Goal: Task Accomplishment & Management: Manage account settings

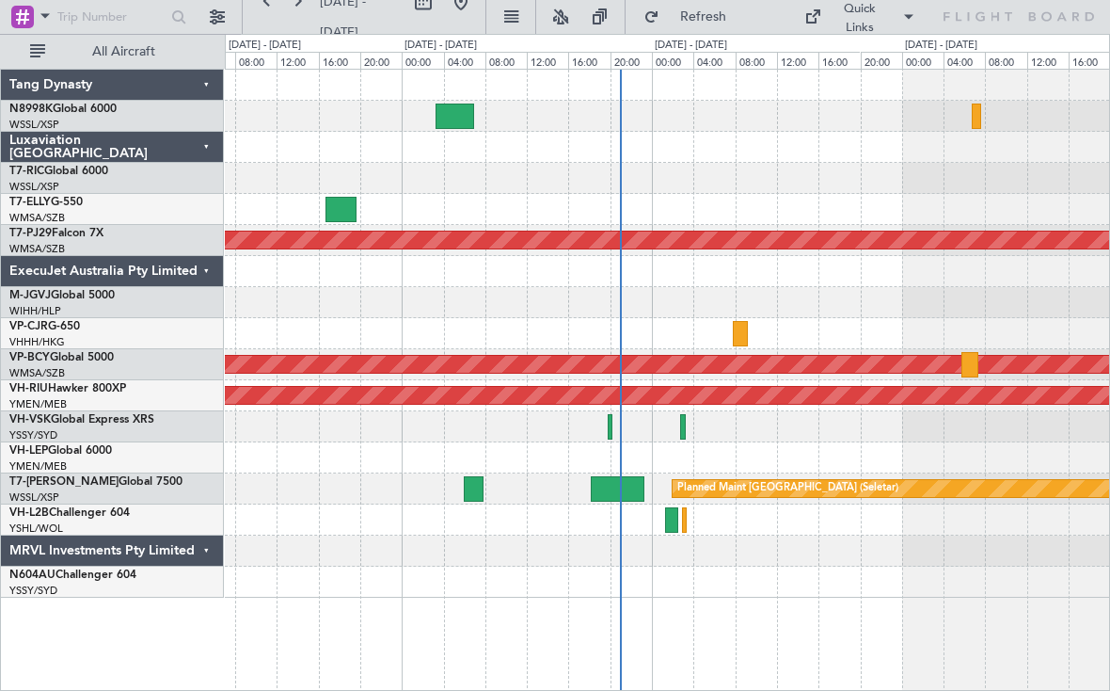
click at [613, 417] on div at bounding box center [667, 426] width 884 height 31
click at [620, 425] on div at bounding box center [667, 426] width 884 height 31
click at [614, 423] on div at bounding box center [667, 426] width 884 height 31
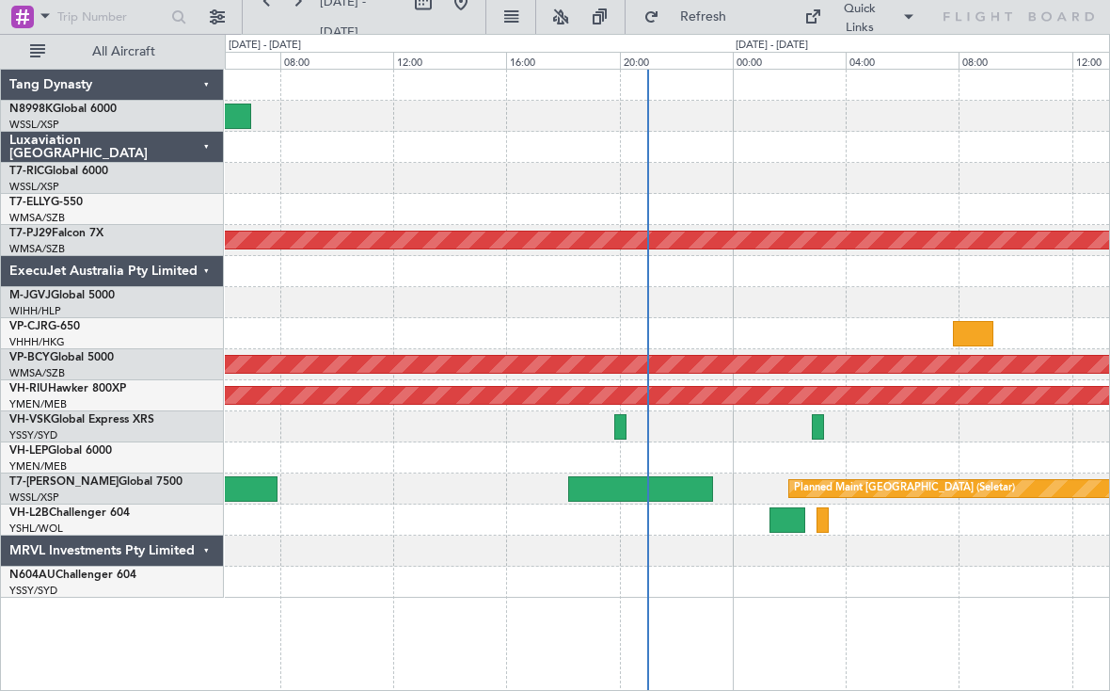
click at [600, 470] on div at bounding box center [667, 457] width 884 height 31
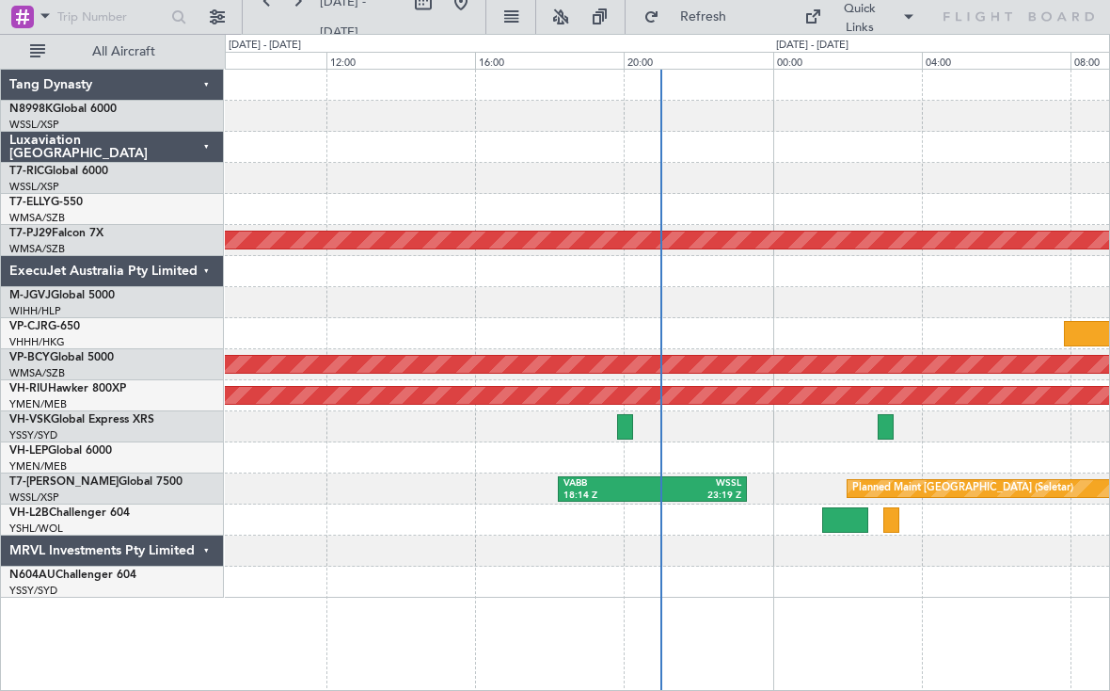
click at [635, 421] on div at bounding box center [667, 426] width 884 height 31
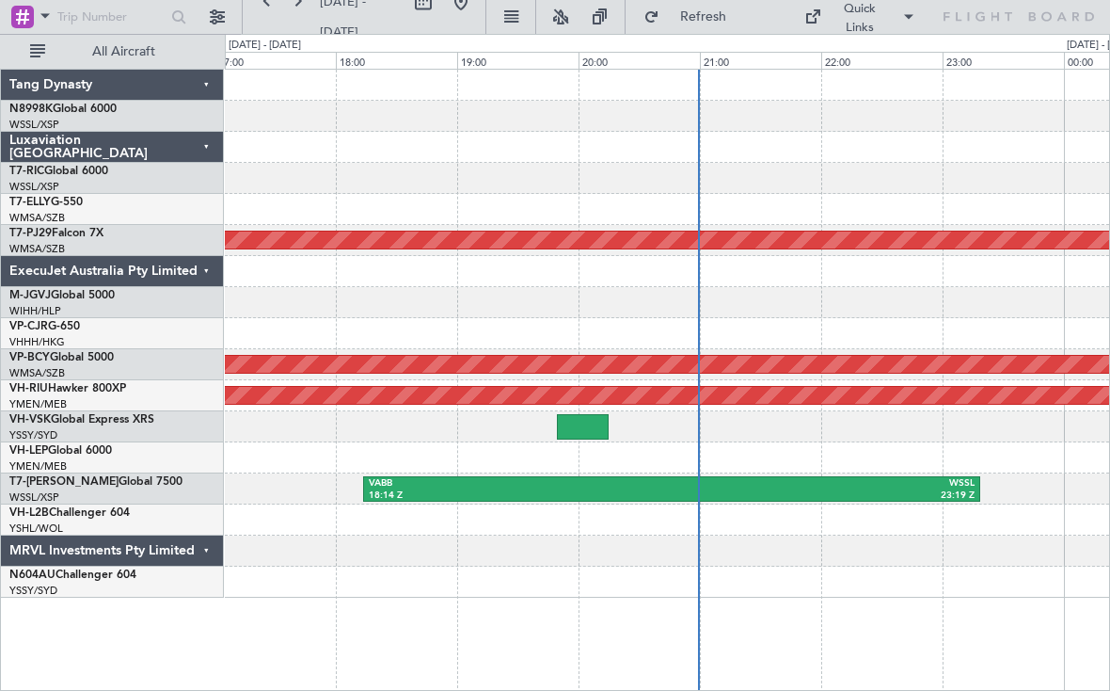
click at [643, 453] on div at bounding box center [667, 457] width 884 height 31
click at [585, 422] on div at bounding box center [581, 426] width 52 height 25
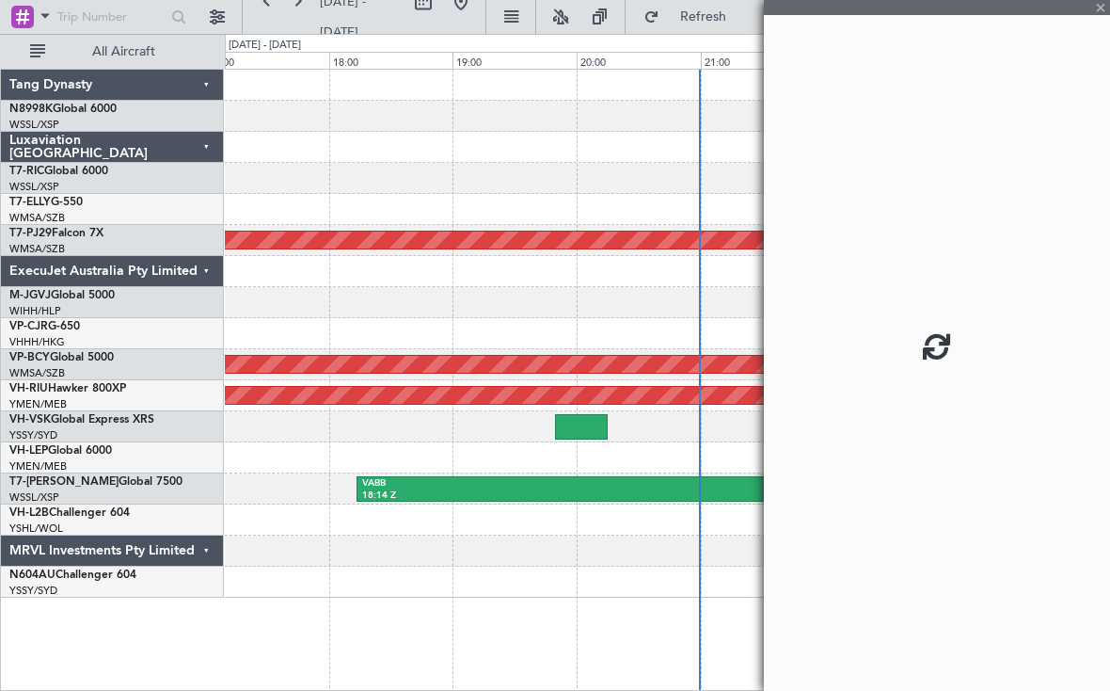
click at [594, 431] on div at bounding box center [581, 426] width 52 height 25
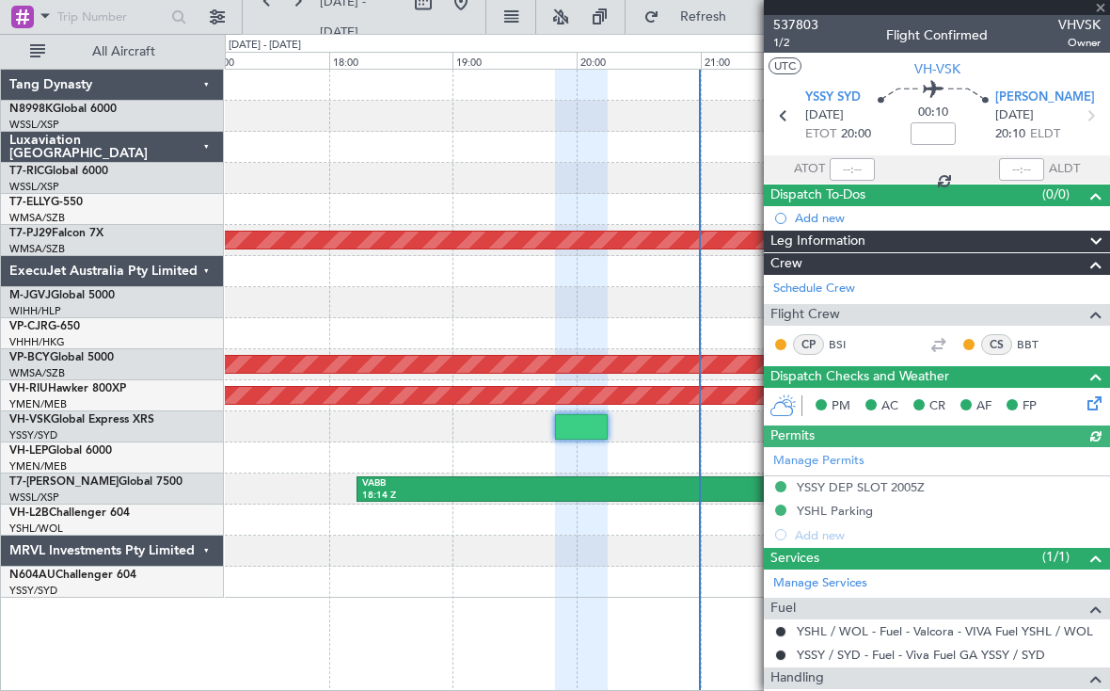
click at [861, 171] on div at bounding box center [852, 169] width 45 height 23
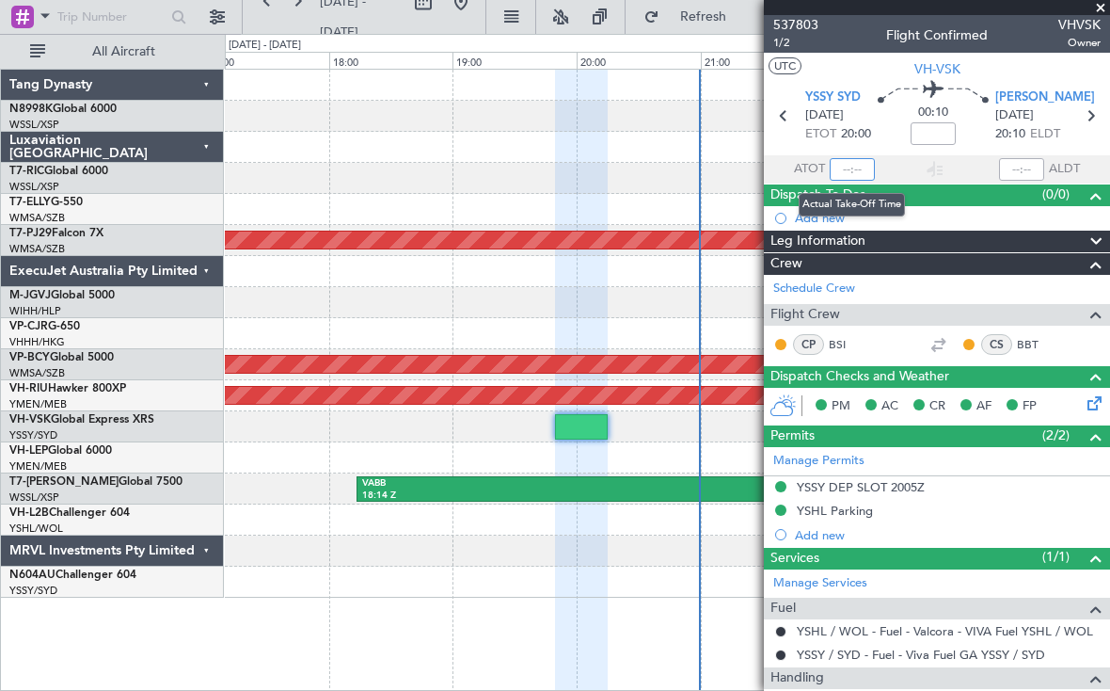
click at [861, 174] on input "text" at bounding box center [852, 169] width 45 height 23
click at [1022, 163] on div at bounding box center [1021, 169] width 45 height 23
type input "20:43"
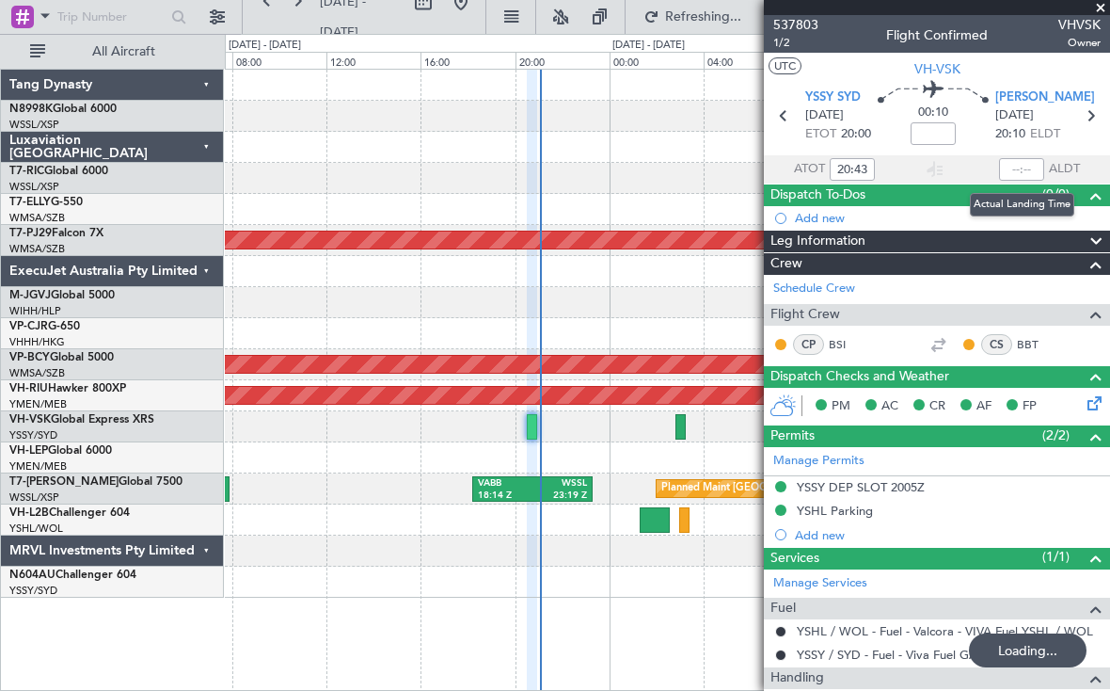
click at [539, 426] on div at bounding box center [667, 426] width 884 height 31
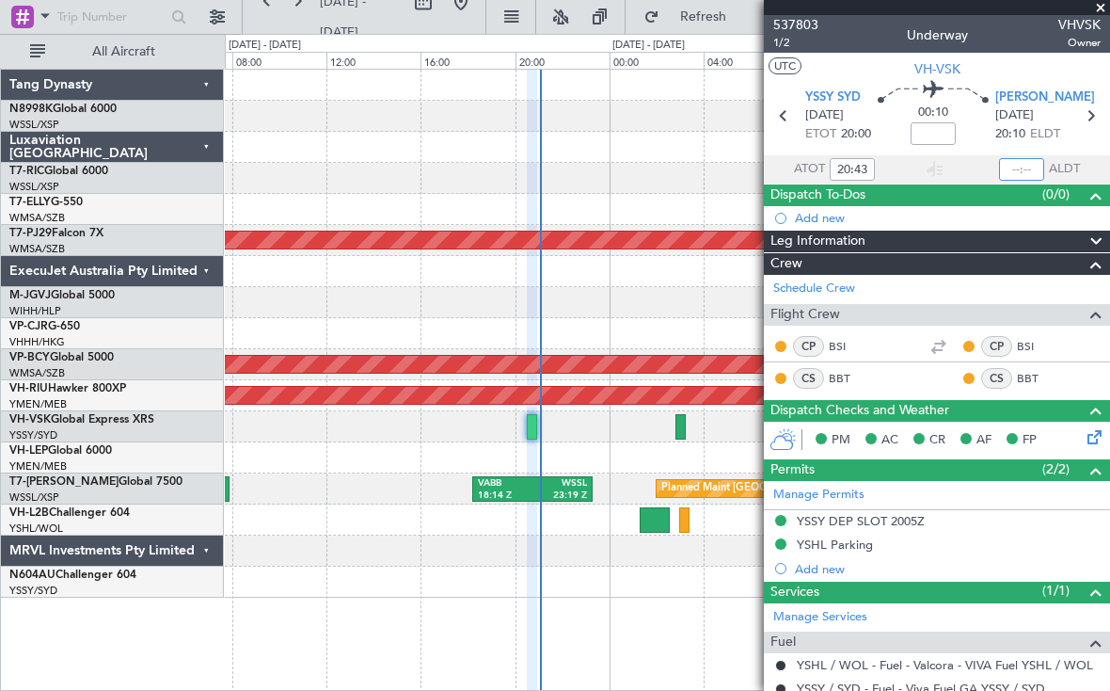
click at [1027, 169] on input "text" at bounding box center [1021, 169] width 45 height 23
type input "21:03"
click at [698, 223] on div at bounding box center [667, 209] width 884 height 31
click at [667, 263] on div at bounding box center [667, 271] width 884 height 31
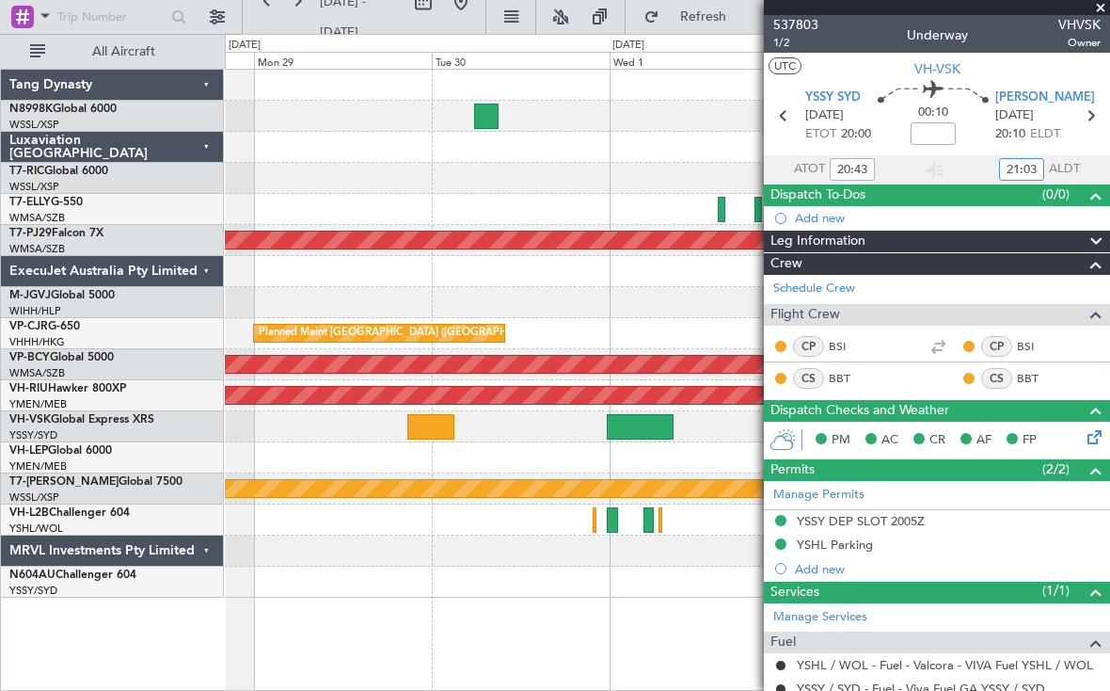
click at [420, 439] on div "No Crew" at bounding box center [667, 426] width 884 height 31
click at [421, 429] on div at bounding box center [430, 426] width 47 height 25
click at [422, 428] on div at bounding box center [430, 426] width 47 height 25
type input "-01:00"
type input "0"
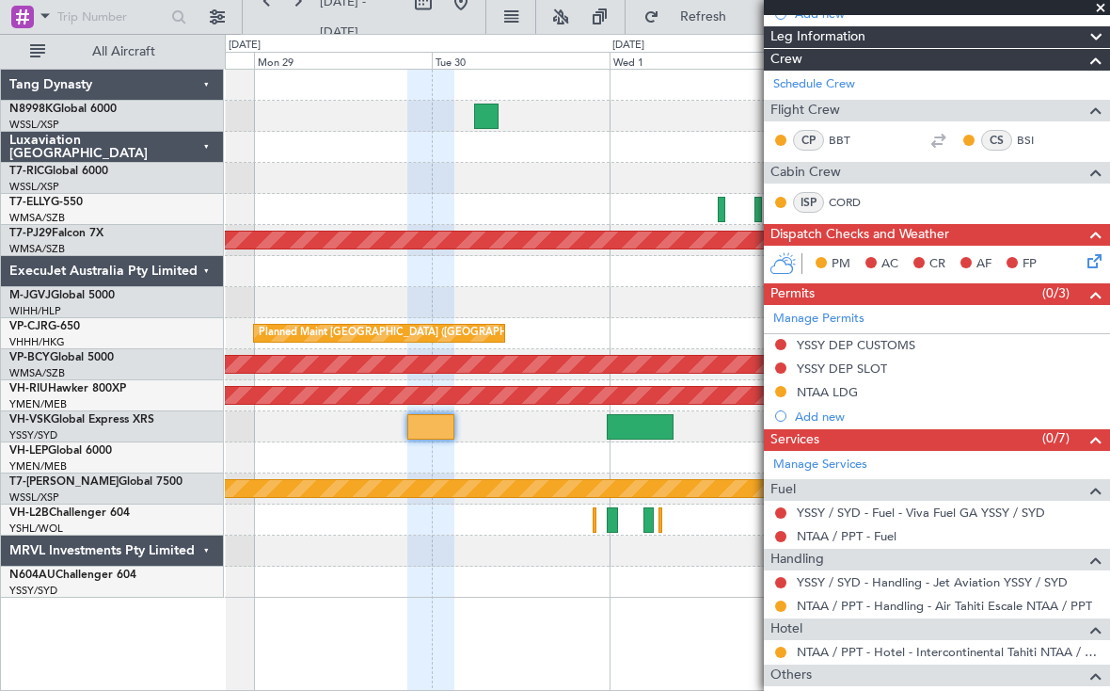
scroll to position [205, 0]
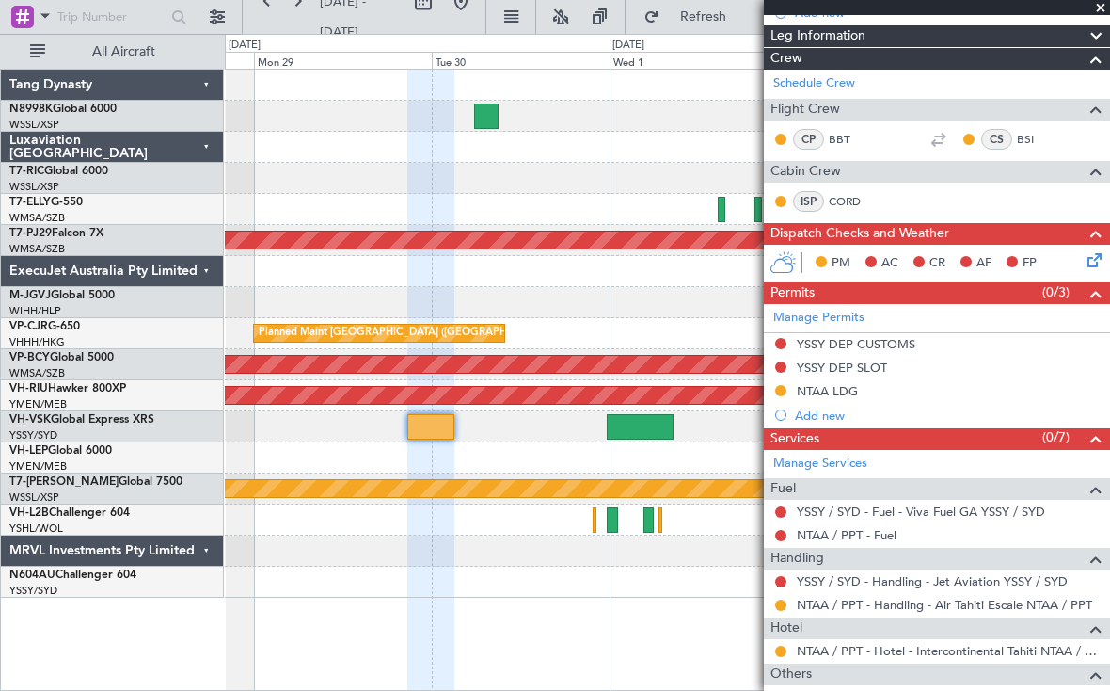
click at [785, 387] on button at bounding box center [780, 390] width 11 height 11
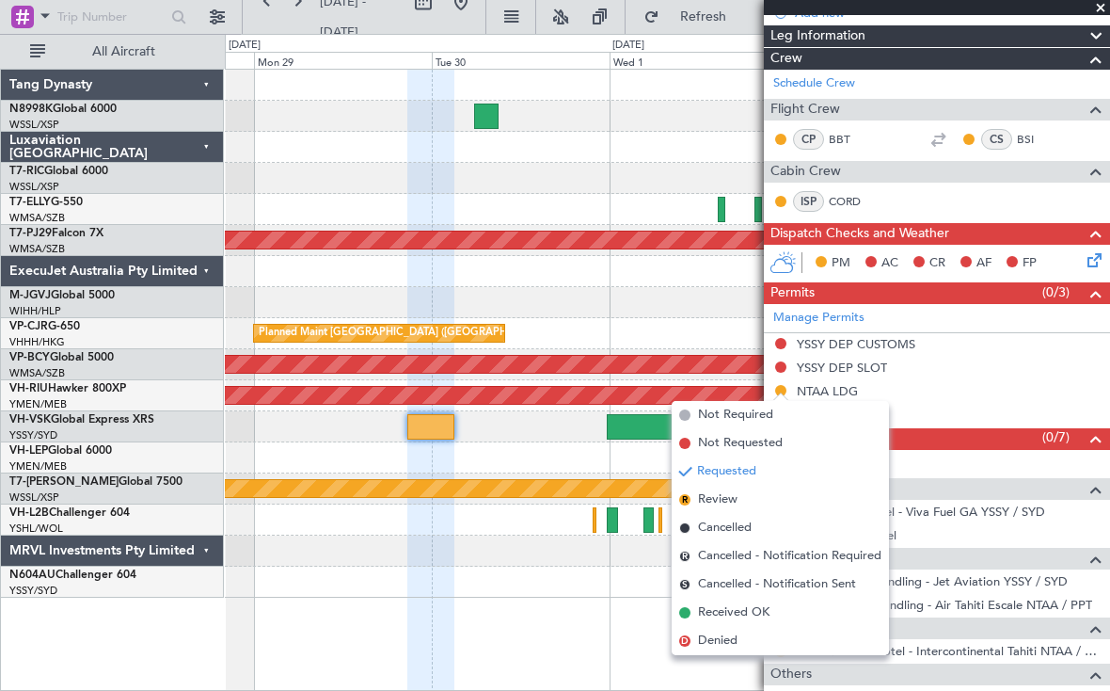
click at [758, 609] on span "Received OK" at bounding box center [734, 612] width 72 height 19
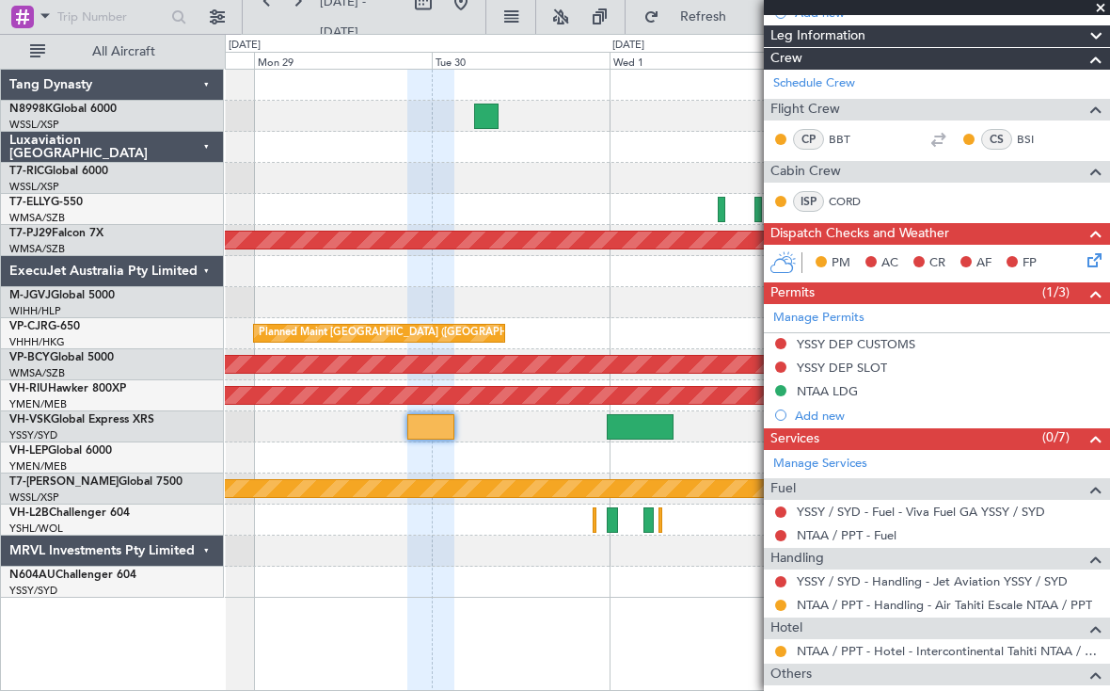
click at [830, 390] on div "NTAA LDG" at bounding box center [827, 391] width 61 height 16
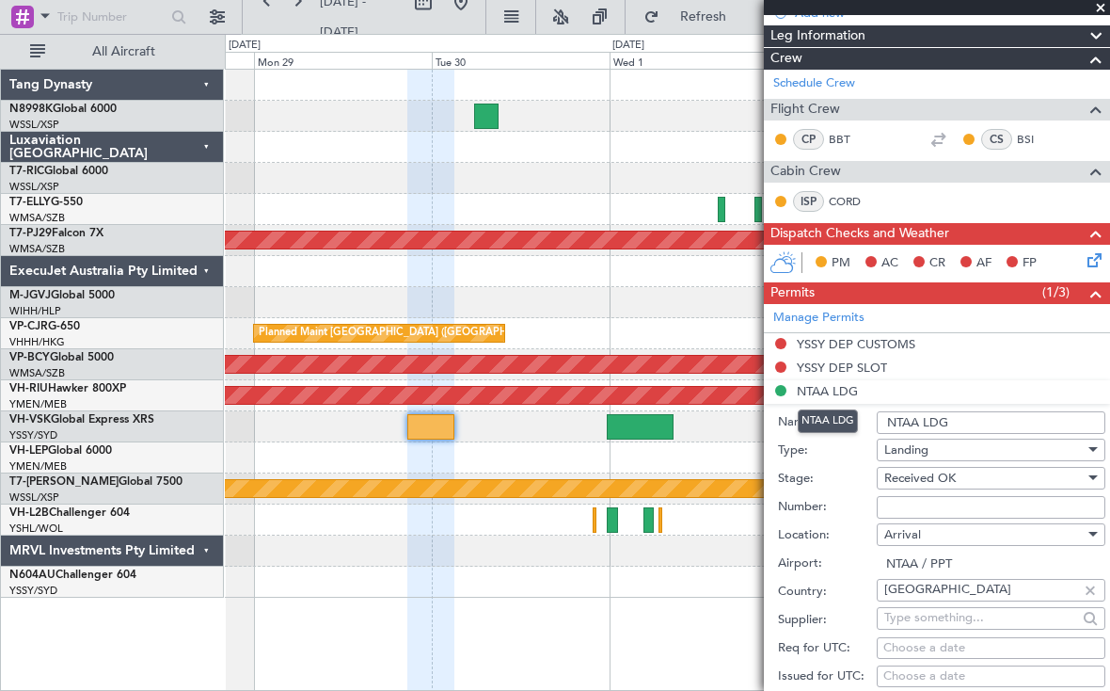
click at [904, 508] on input "Number:" at bounding box center [991, 507] width 229 height 23
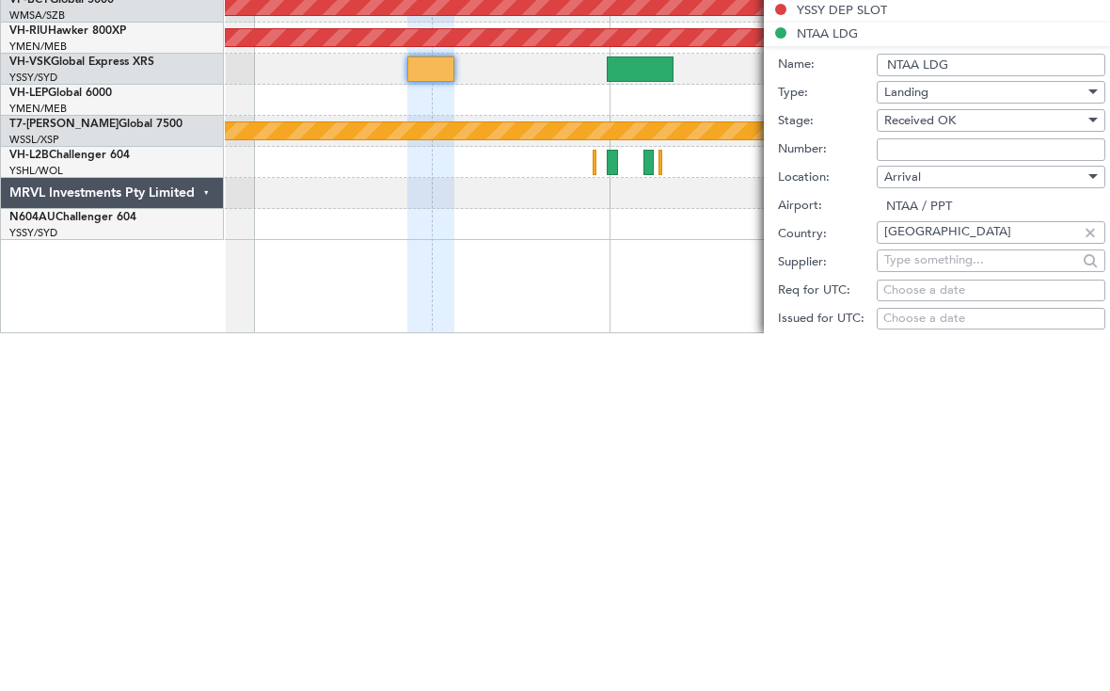
paste input "2025/148"
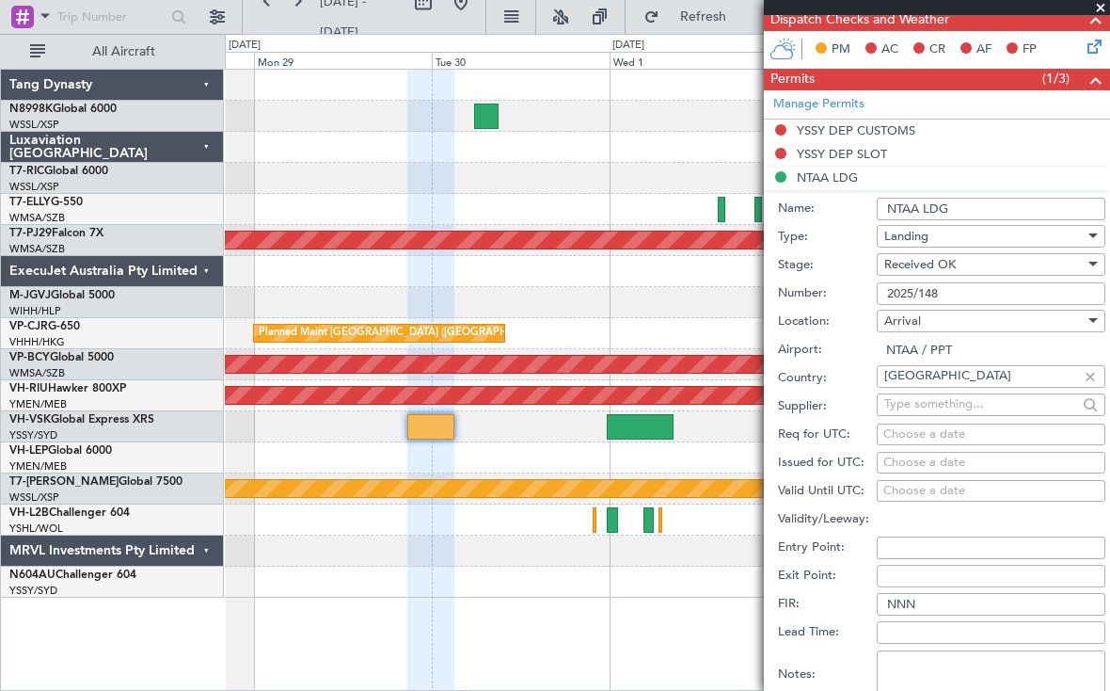
scroll to position [421, 0]
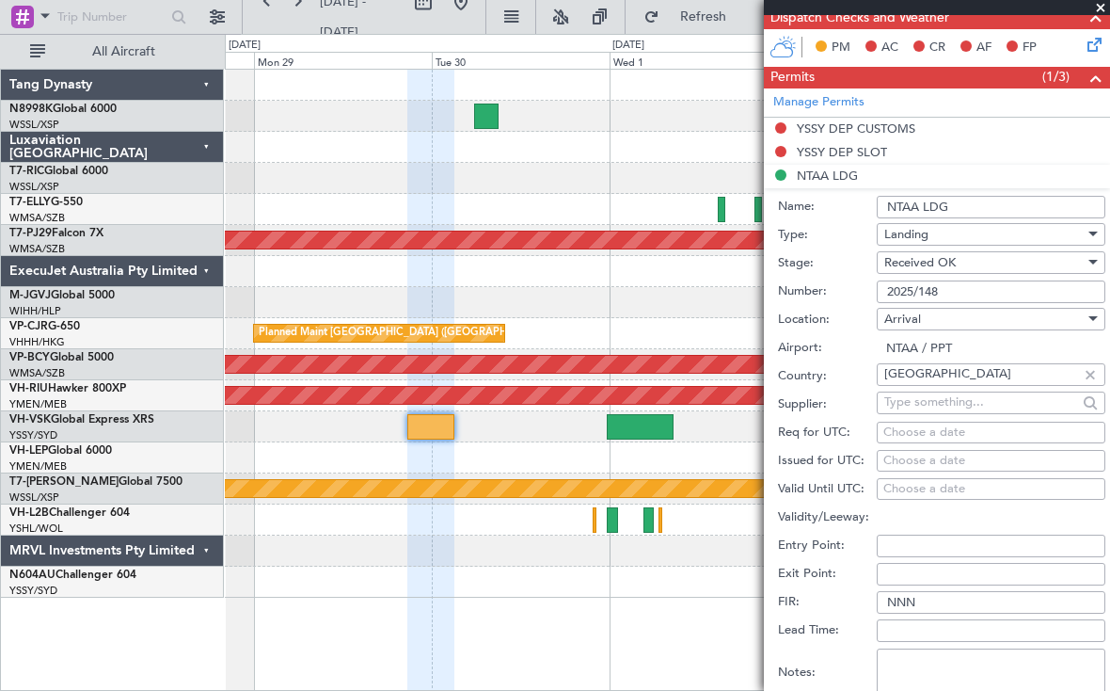
type input "2025/148"
click at [923, 452] on div "Choose a date" at bounding box center [990, 461] width 215 height 19
select select "9"
select select "2025"
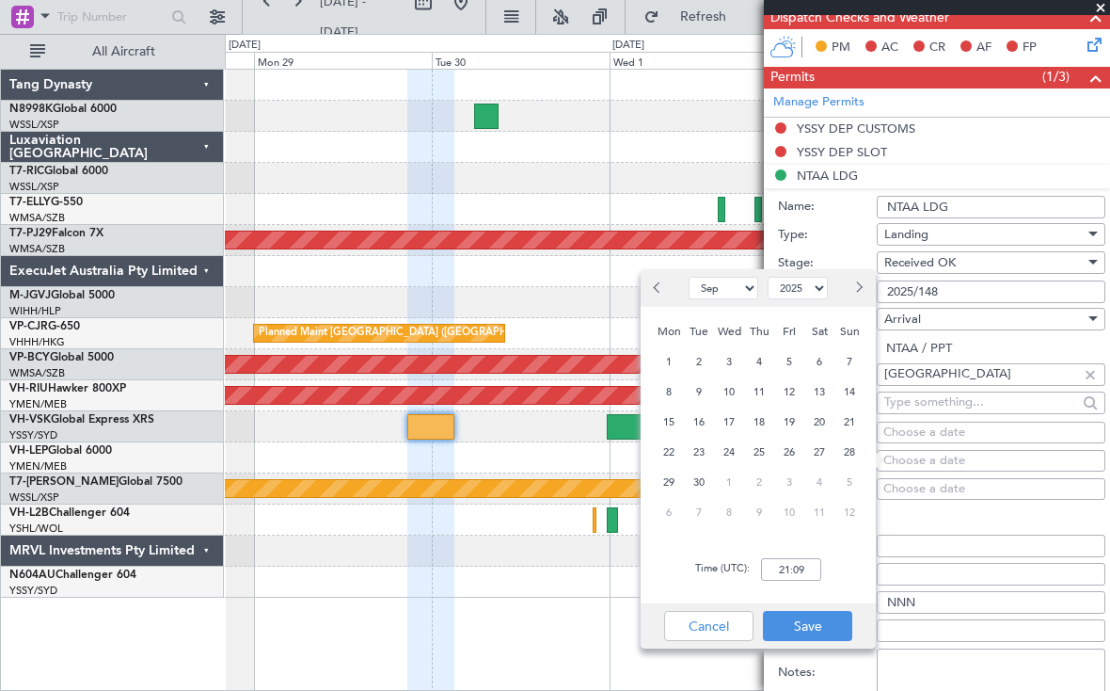
click at [668, 470] on span "29" at bounding box center [670, 482] width 24 height 24
click at [808, 558] on input "00:00" at bounding box center [791, 569] width 60 height 23
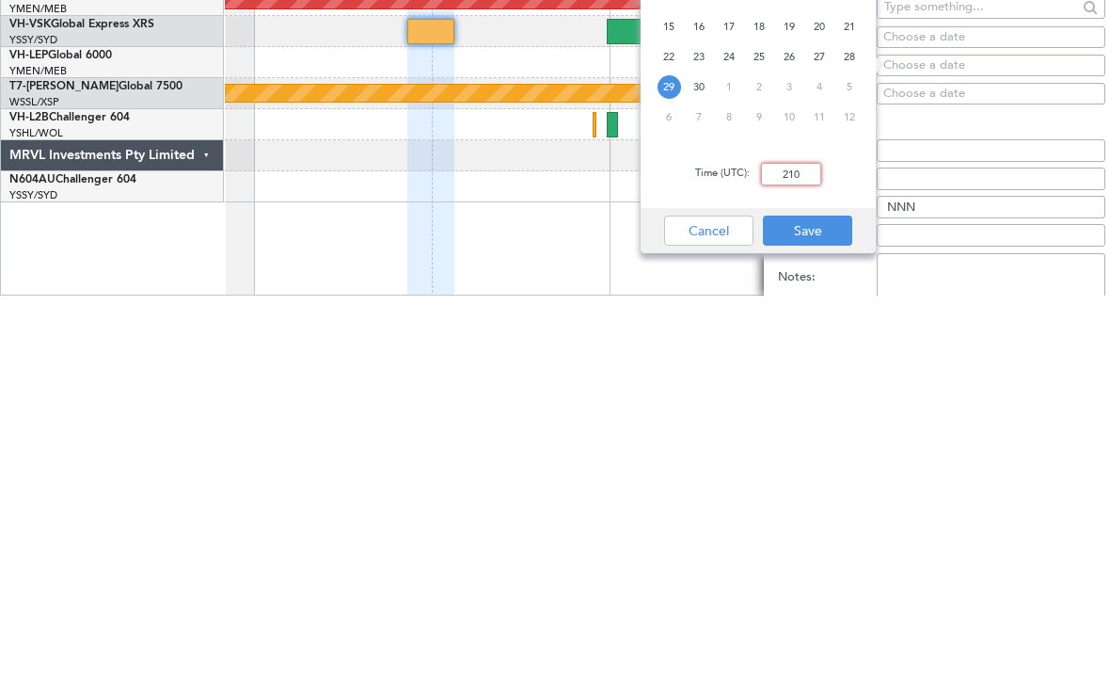
type input "2100"
click at [826, 611] on button "Save" at bounding box center [807, 626] width 89 height 30
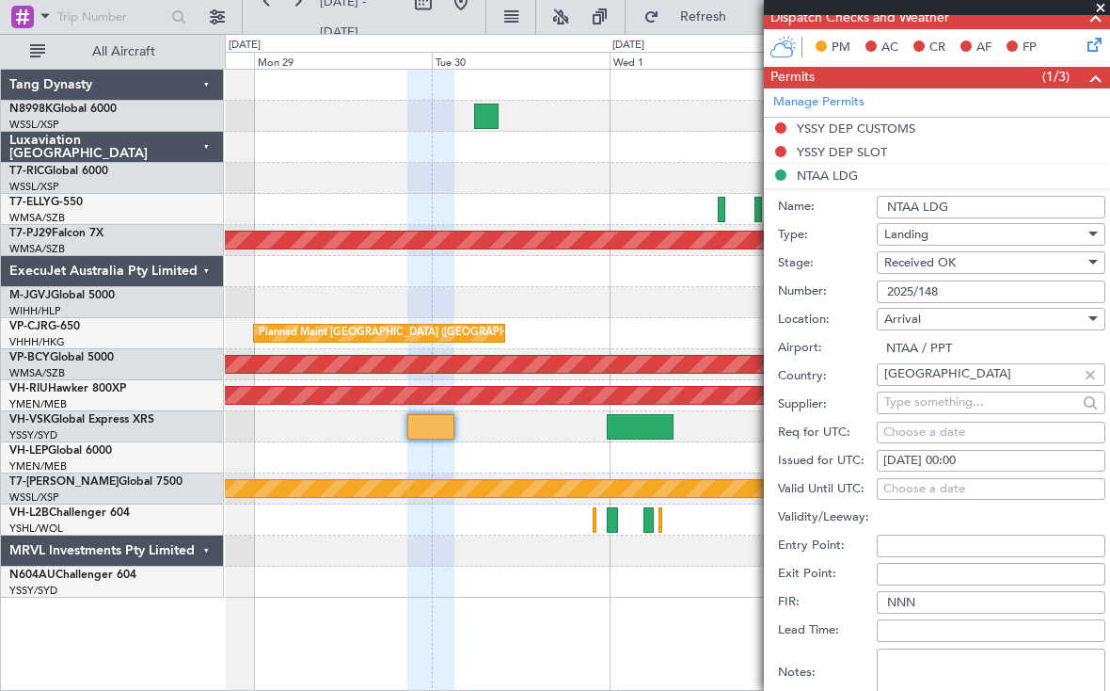
click at [960, 452] on div "[DATE] 00:00" at bounding box center [990, 461] width 215 height 19
select select "9"
select select "2025"
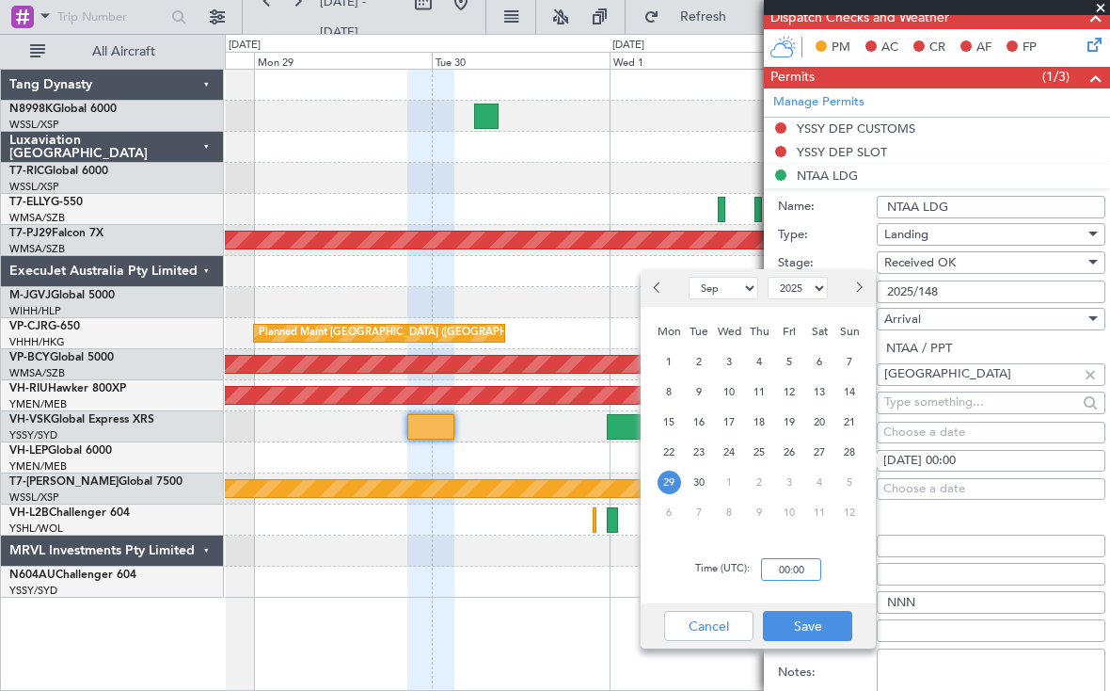
click at [800, 558] on input "00:00" at bounding box center [791, 569] width 60 height 23
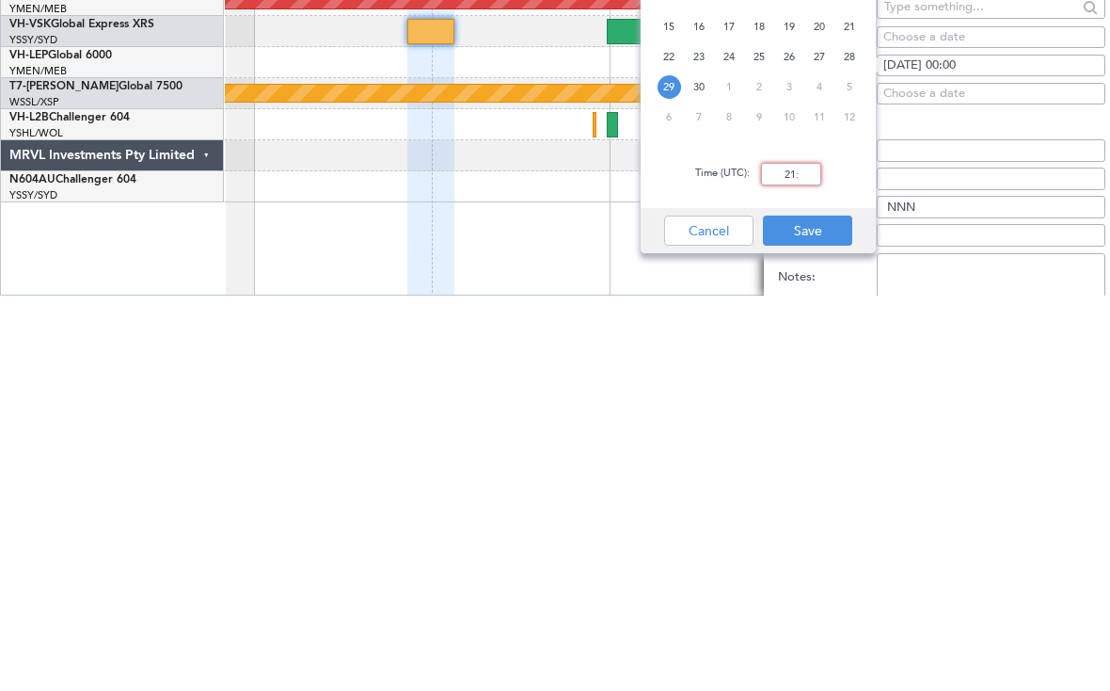
type input "21:00"
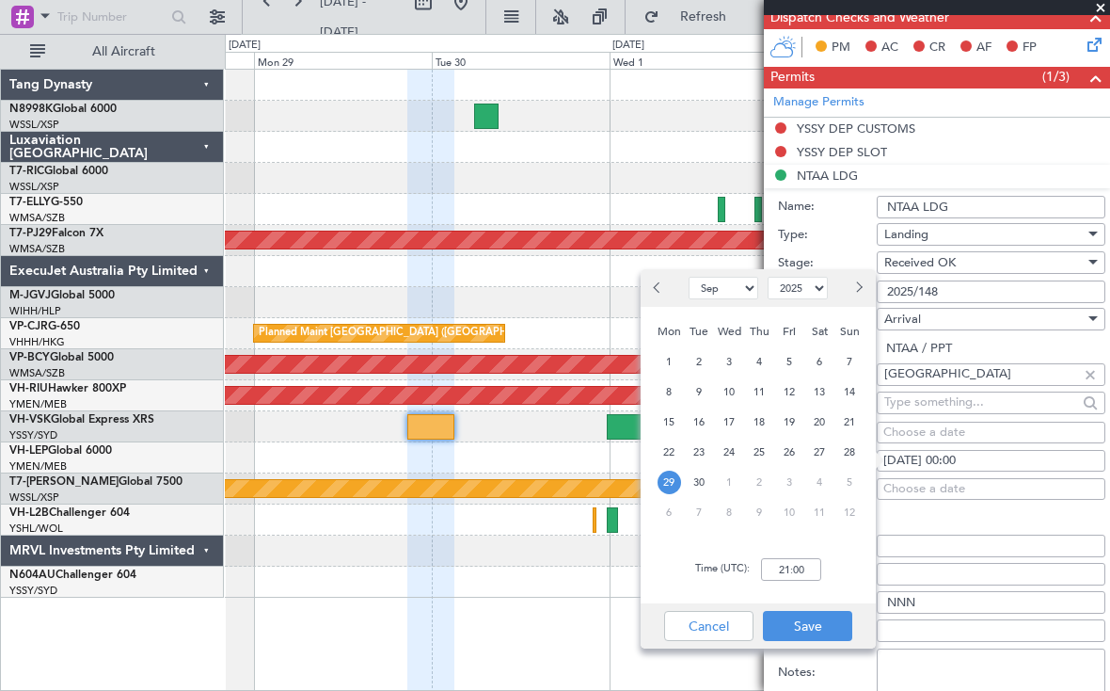
click at [819, 611] on button "Save" at bounding box center [807, 626] width 89 height 30
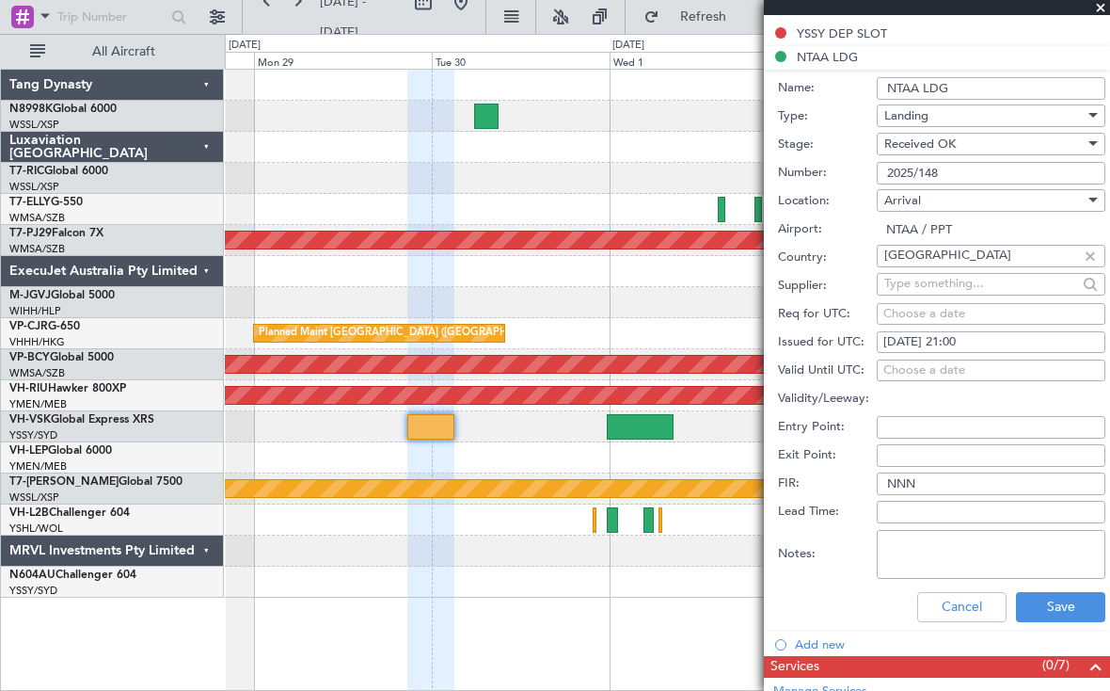
scroll to position [546, 0]
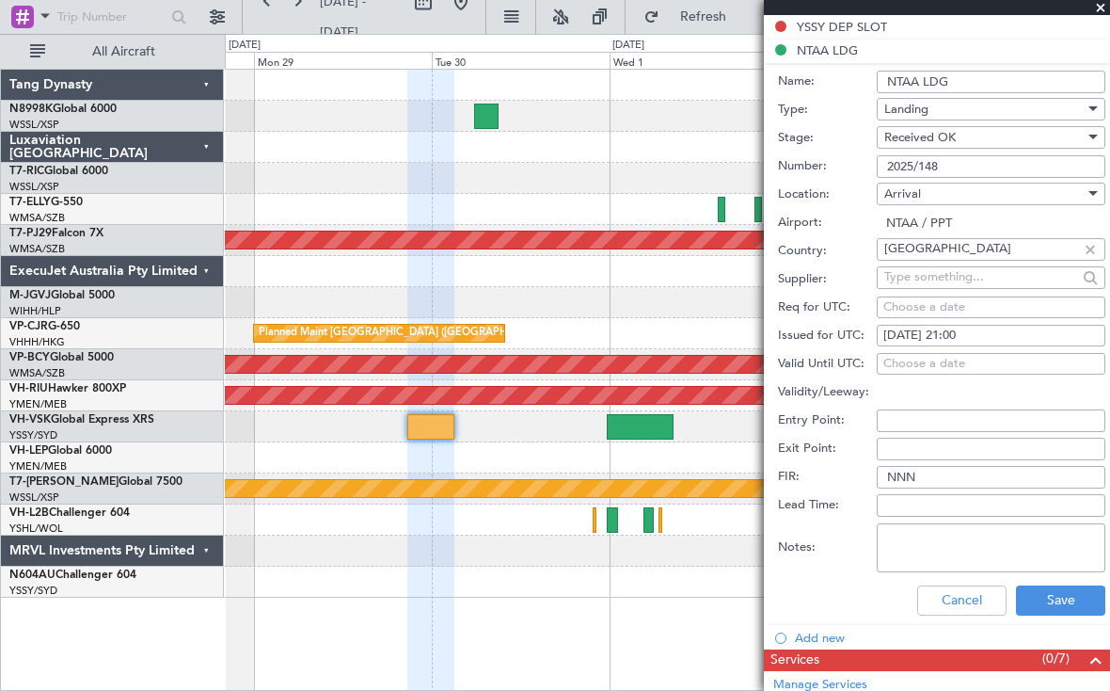
click at [1073, 585] on button "Save" at bounding box center [1060, 600] width 89 height 30
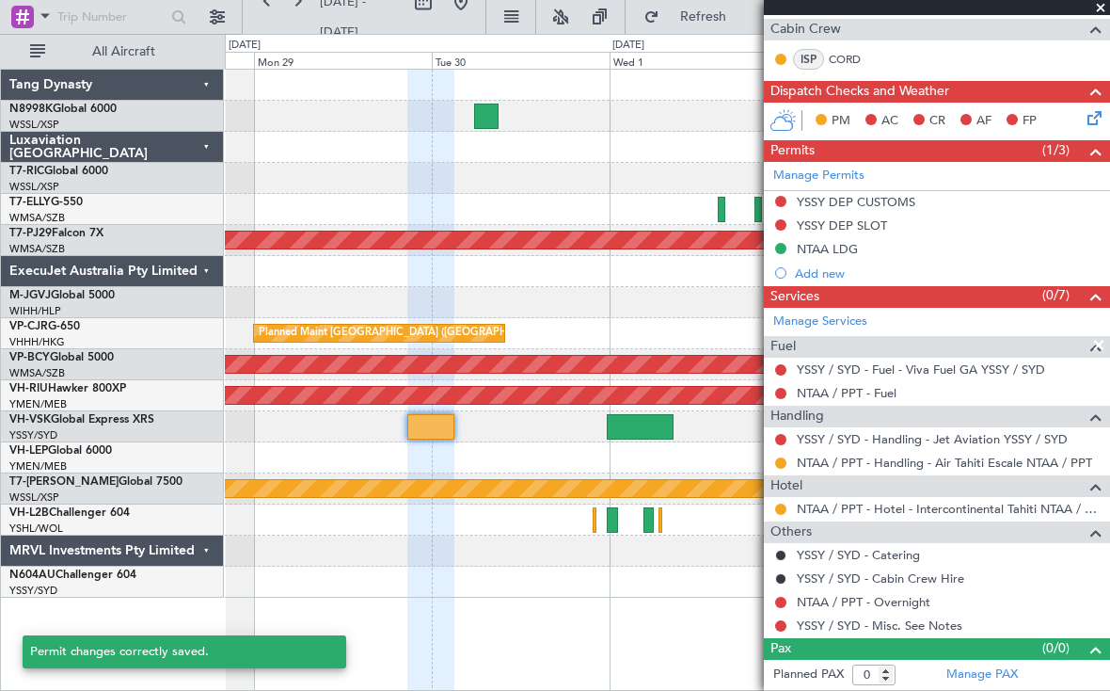
scroll to position [317, 0]
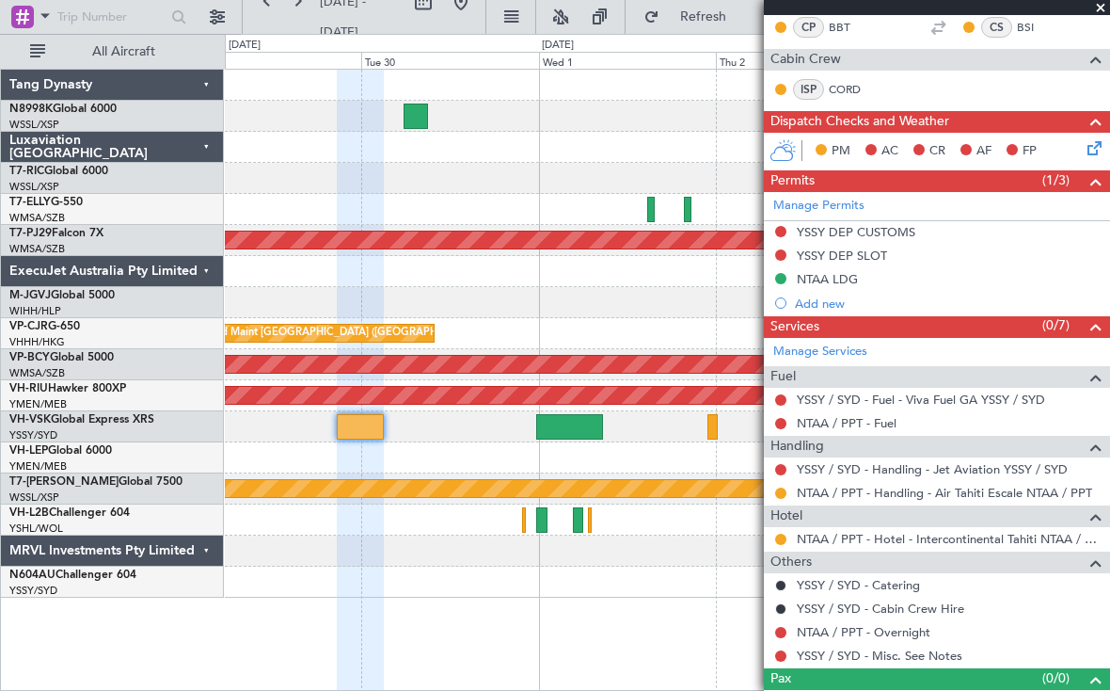
click at [579, 414] on div at bounding box center [569, 426] width 67 height 25
type input "+00:15"
type input "6"
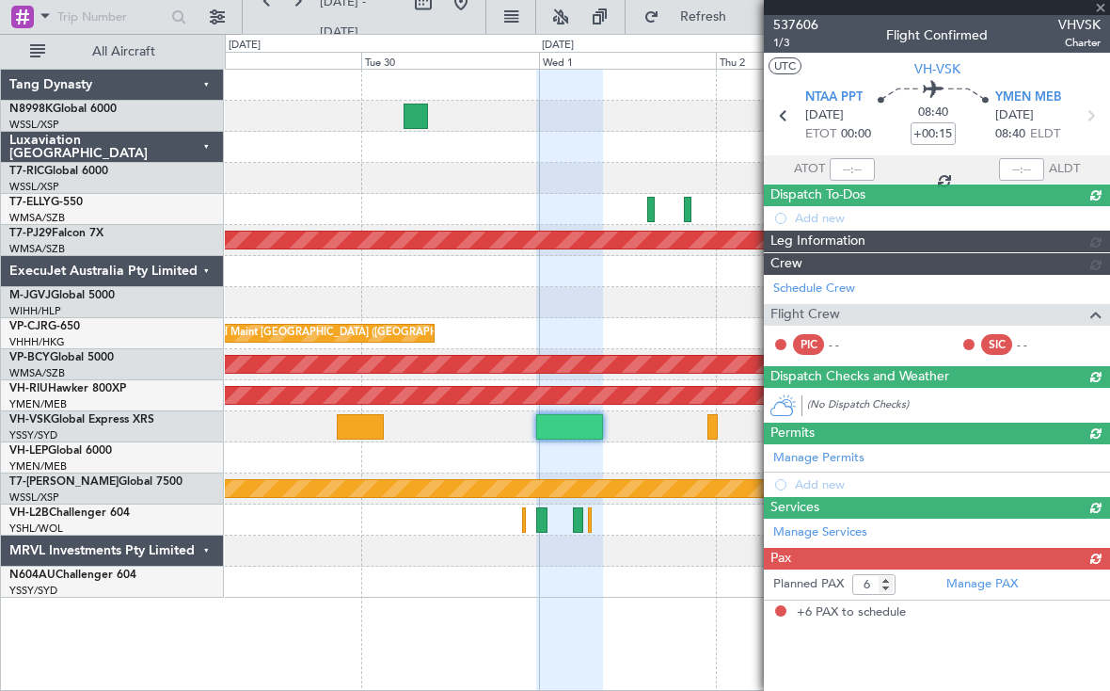
scroll to position [0, 0]
click at [582, 414] on div at bounding box center [569, 426] width 67 height 25
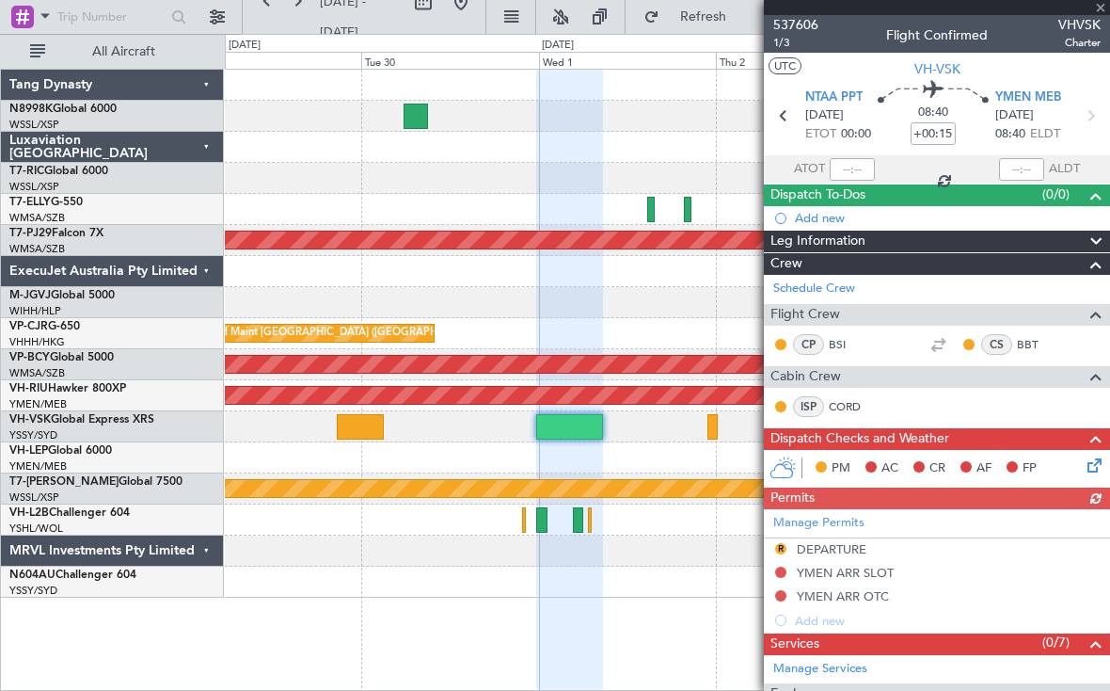
click at [786, 521] on div "Manage Permits R DEPARTURE YMEN ARR SLOT YMEN ARR OTC Add new" at bounding box center [937, 570] width 346 height 123
click at [784, 543] on button "R" at bounding box center [780, 548] width 11 height 11
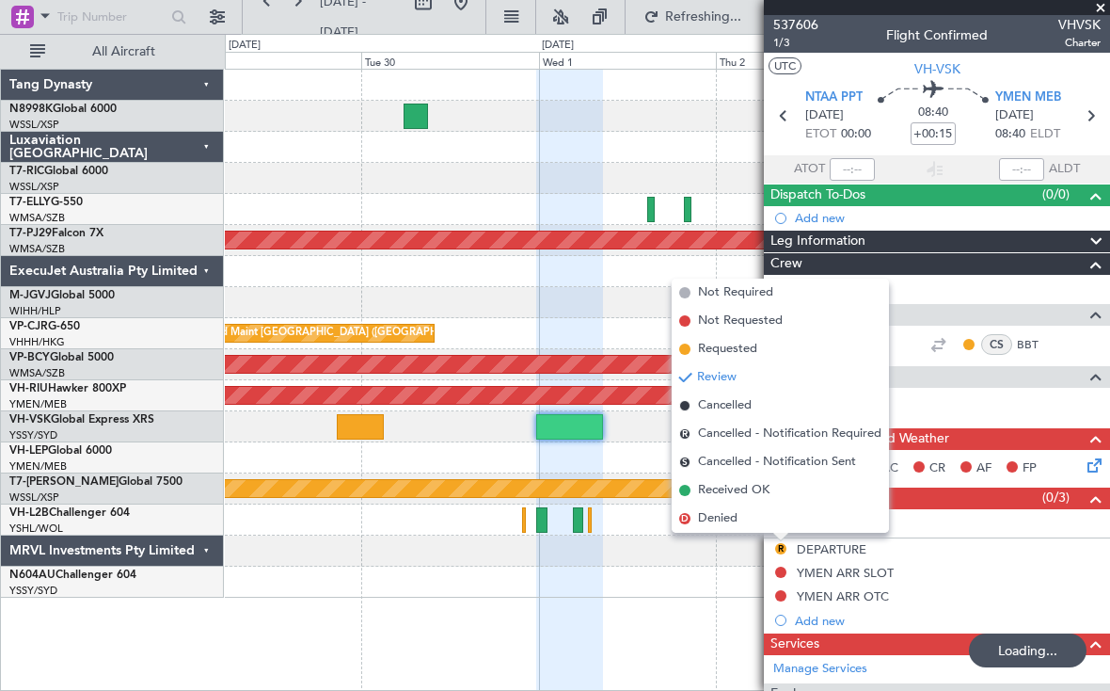
click at [740, 481] on span "Received OK" at bounding box center [734, 490] width 72 height 19
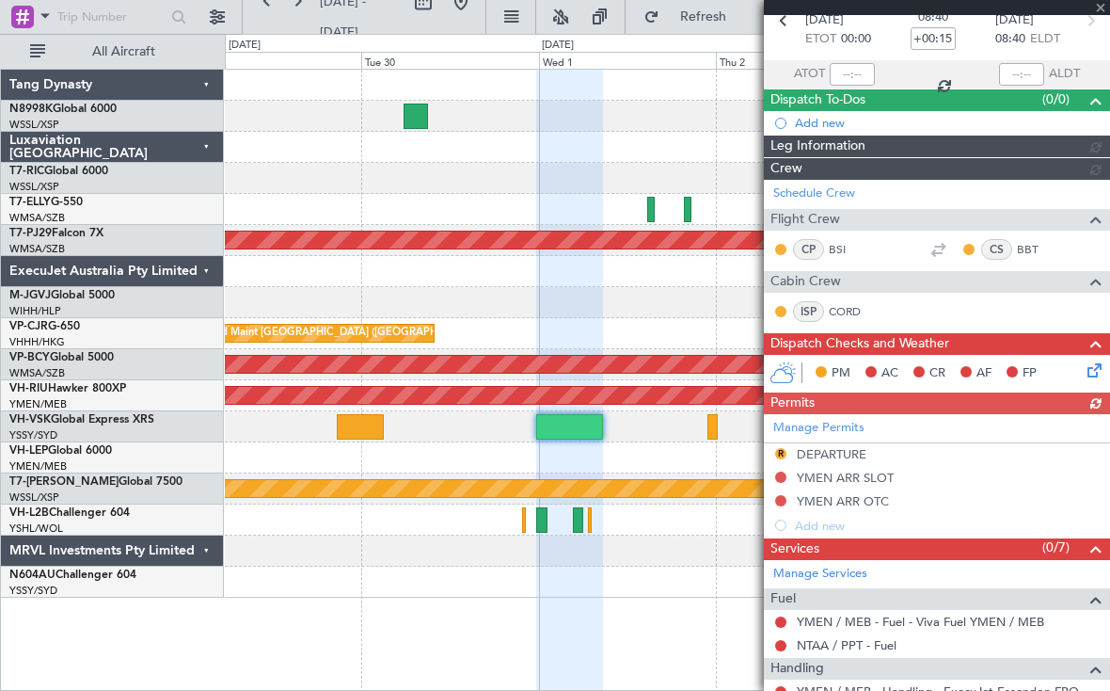
scroll to position [85, 0]
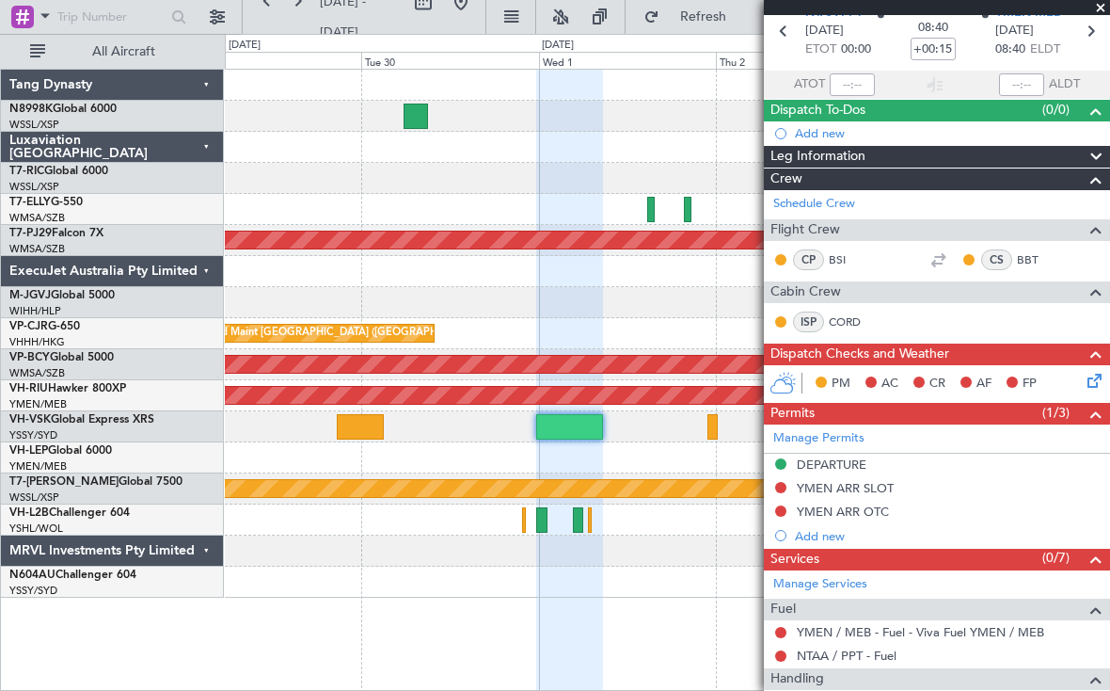
click at [846, 456] on div "DEPARTURE" at bounding box center [832, 464] width 70 height 16
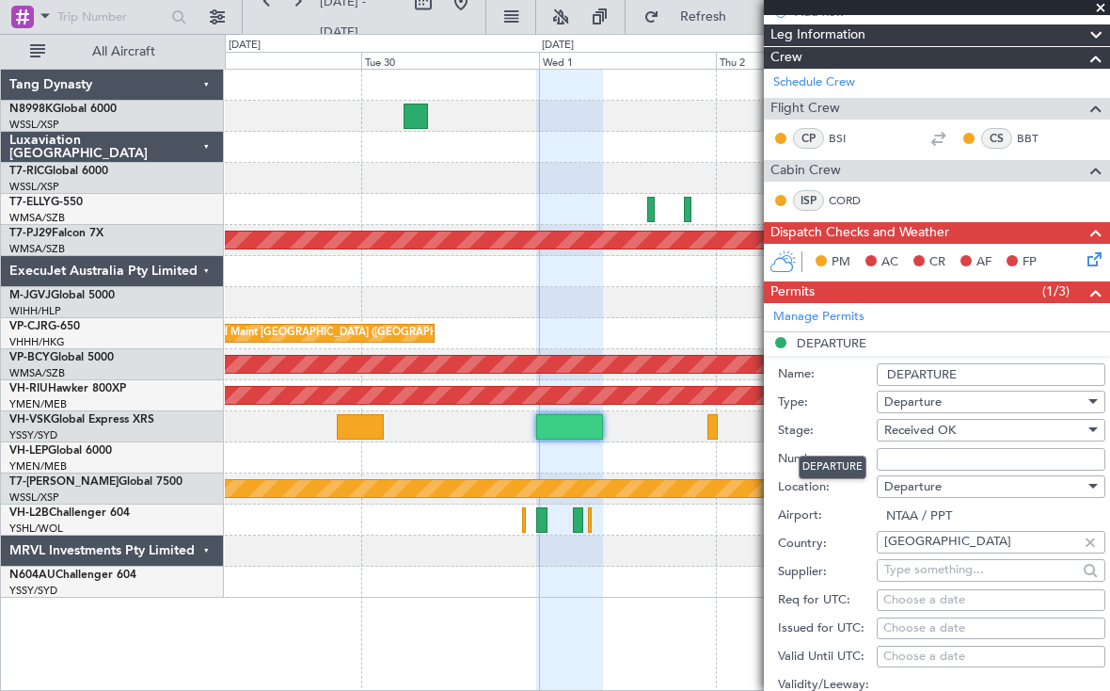
scroll to position [207, 0]
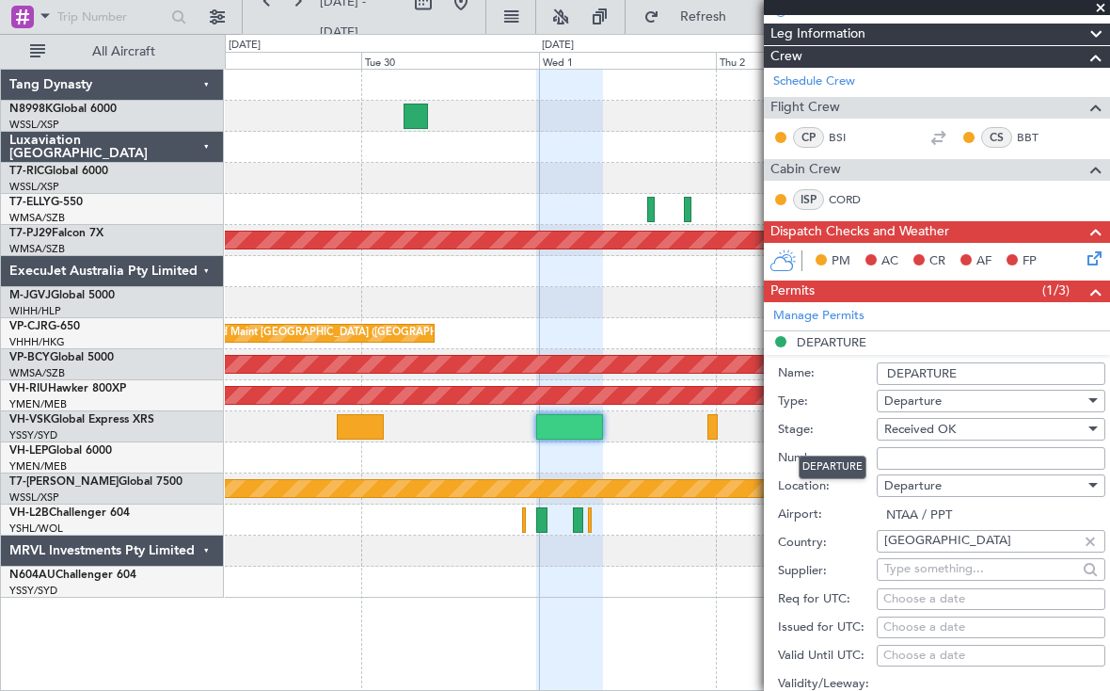
click at [903, 447] on input "Number:" at bounding box center [991, 458] width 229 height 23
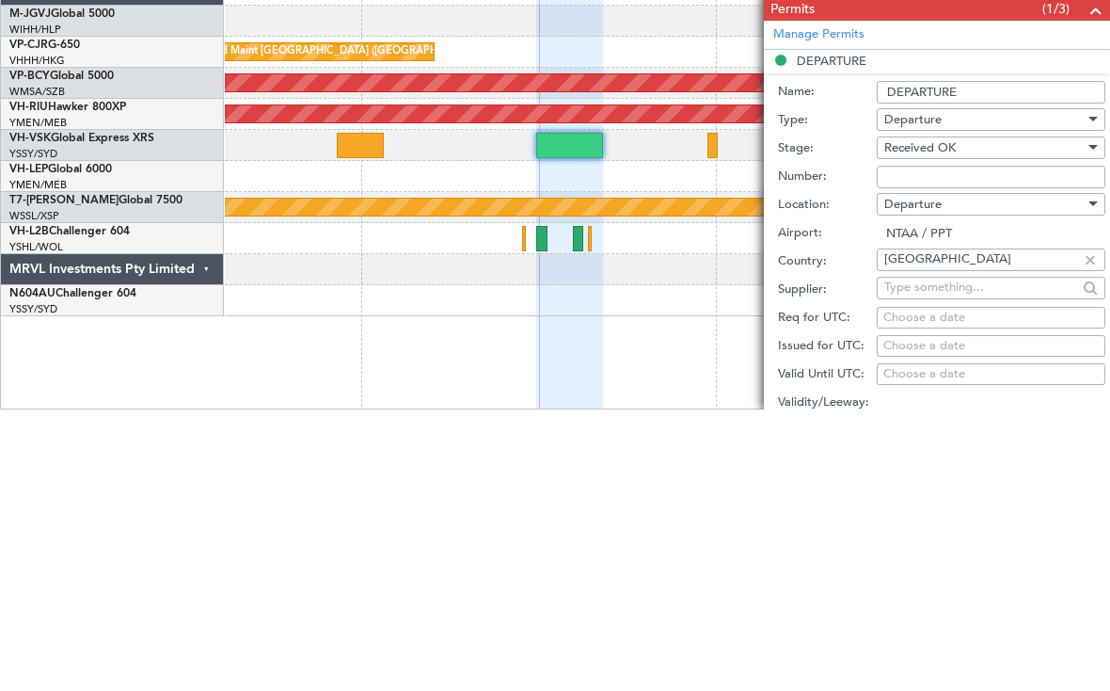
paste input "2025/148"
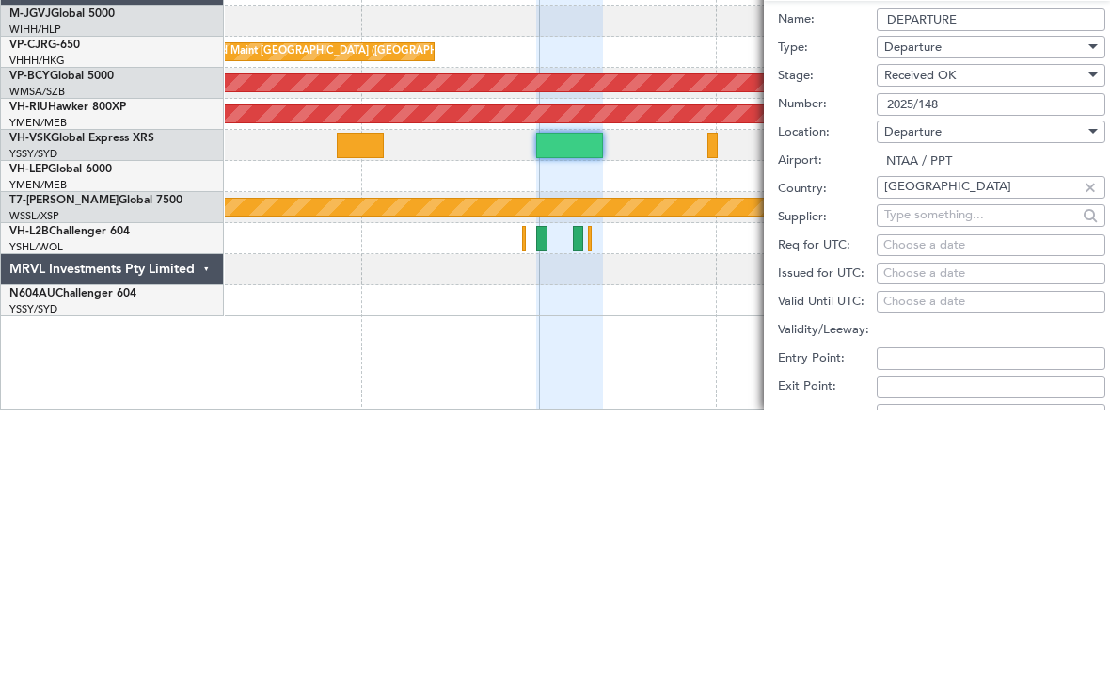
scroll to position [286, 0]
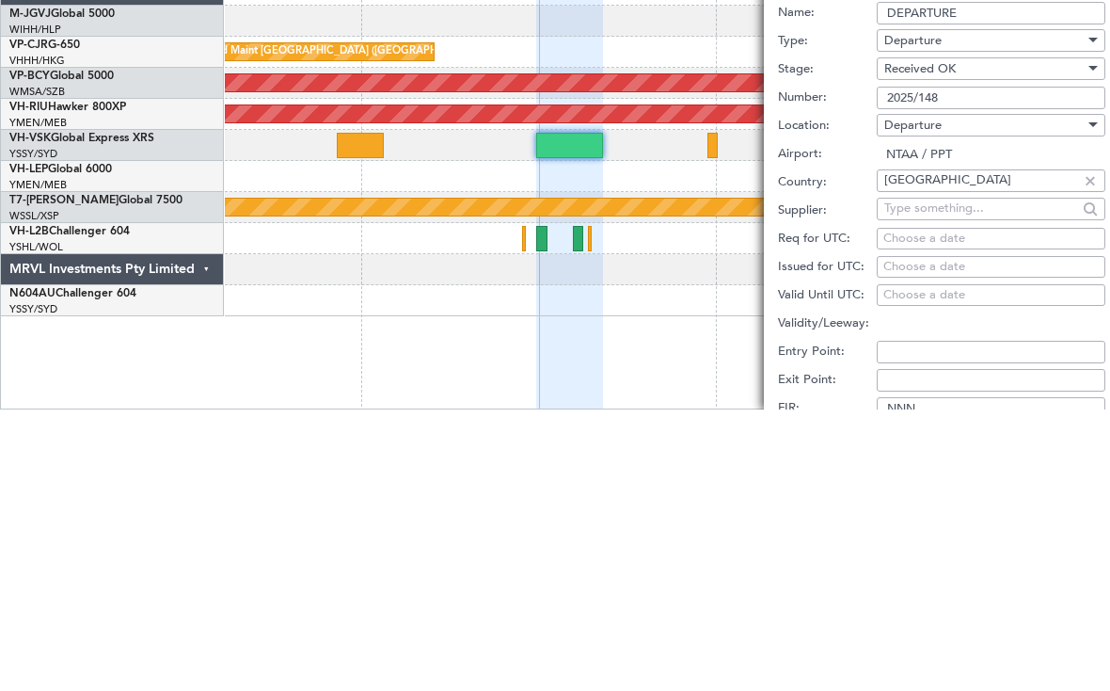
type input "2025/148"
click at [906, 539] on div "Choose a date" at bounding box center [990, 548] width 215 height 19
select select "9"
select select "2025"
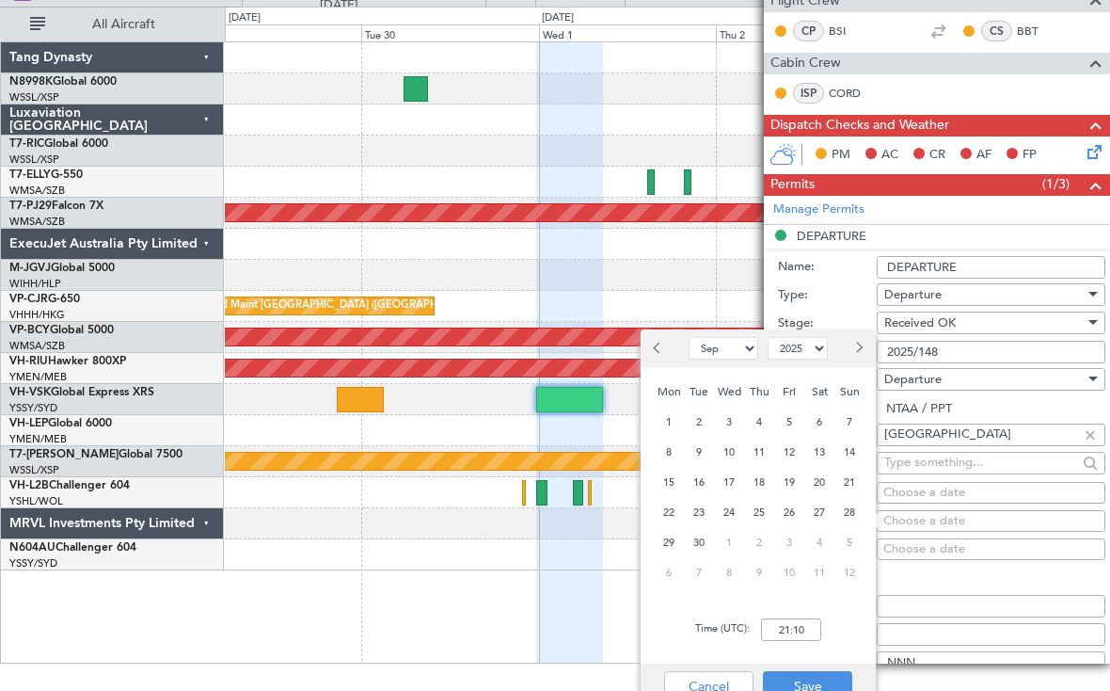
click at [742, 540] on div "1" at bounding box center [729, 542] width 30 height 30
select select "10"
type input "00:00"
click at [803, 675] on button "Save" at bounding box center [807, 686] width 89 height 30
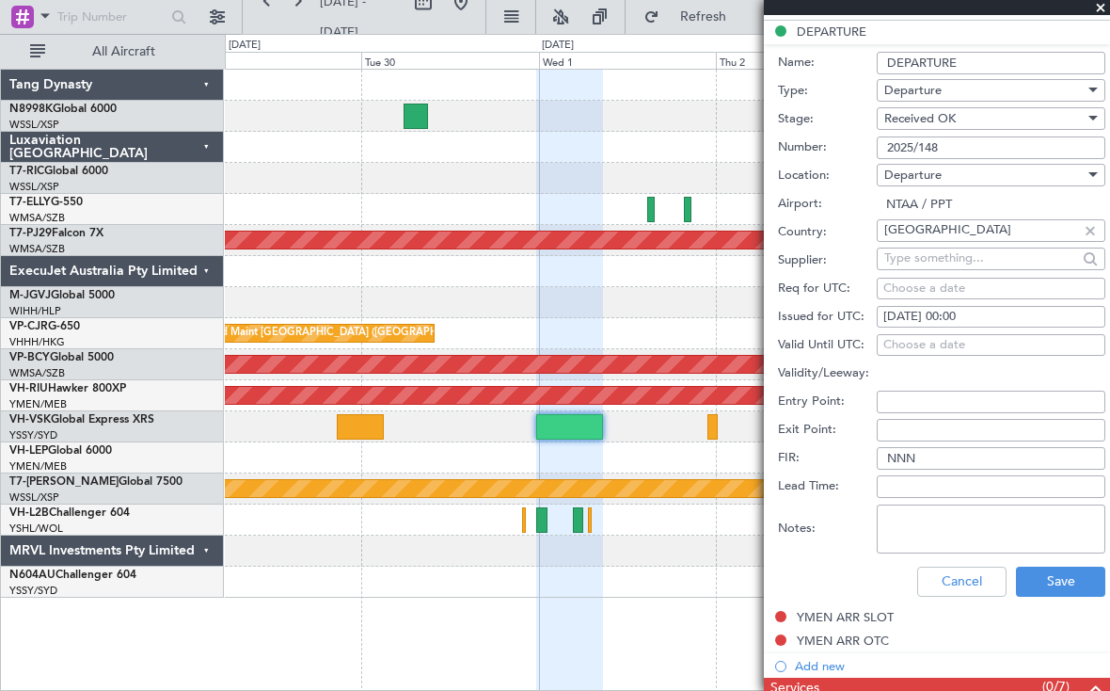
scroll to position [585, 0]
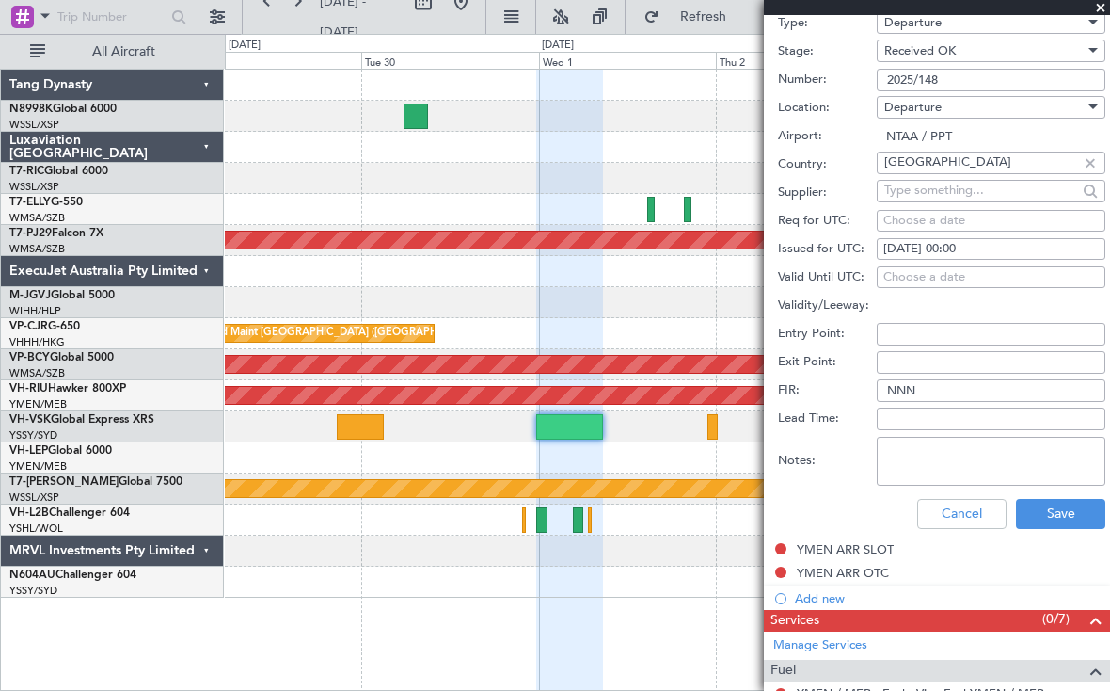
click at [1060, 499] on button "Save" at bounding box center [1060, 514] width 89 height 30
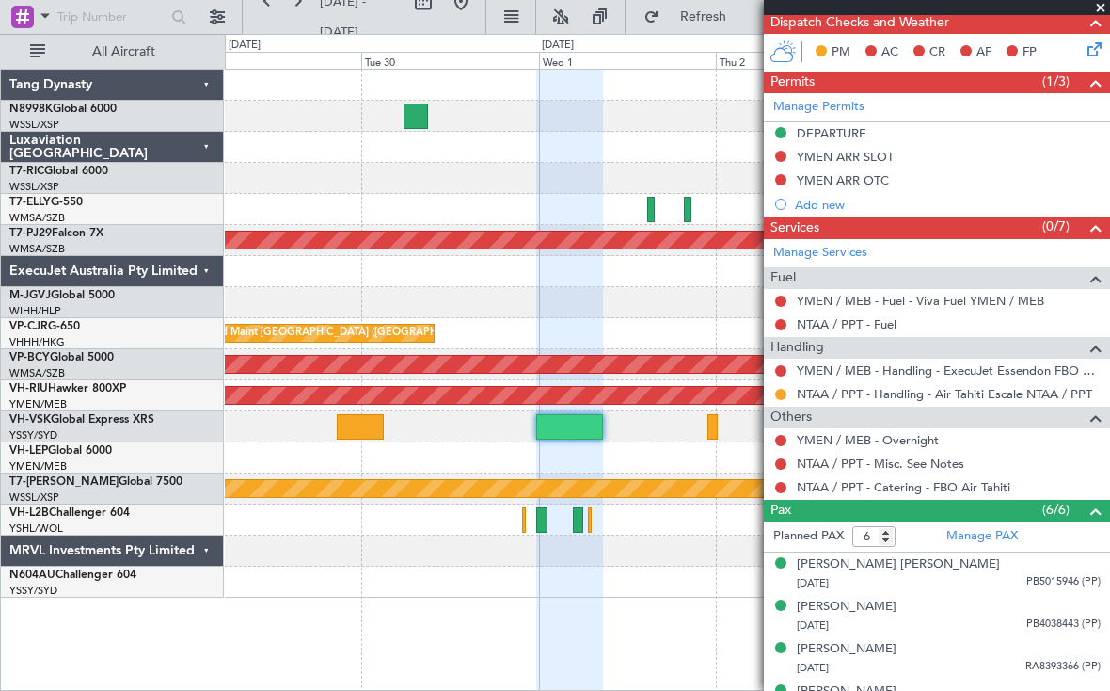
scroll to position [419, 0]
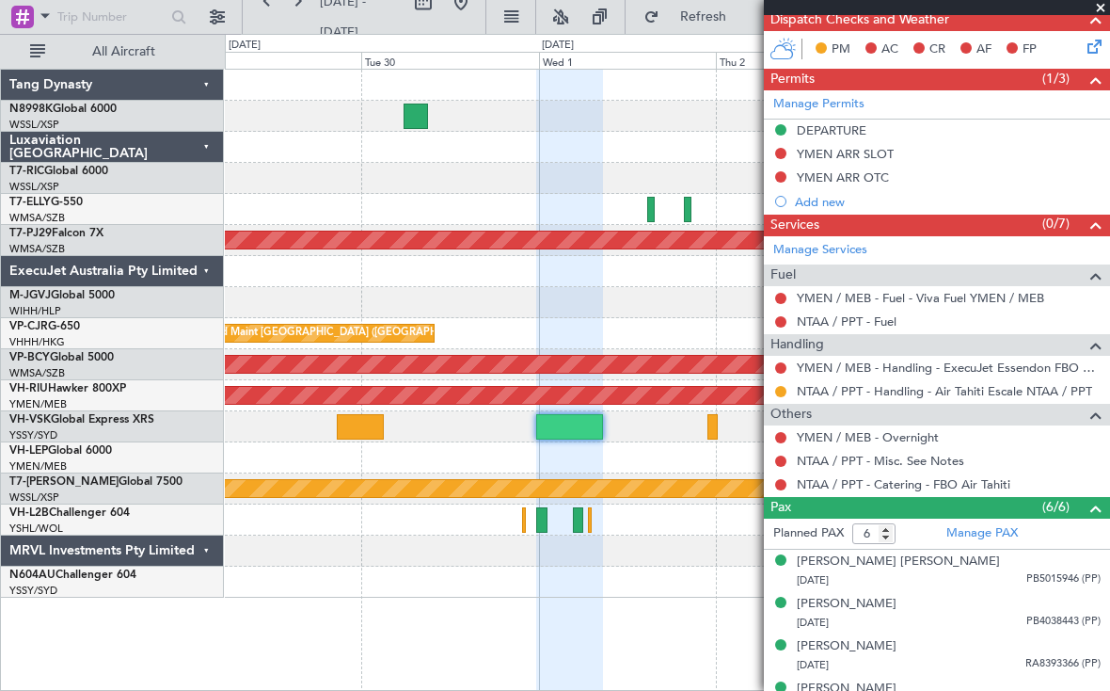
click at [668, 573] on div "Planned Maint [GEOGRAPHIC_DATA] (Sultan [PERSON_NAME] [PERSON_NAME] - Subang) P…" at bounding box center [667, 380] width 885 height 622
